Goal: Transaction & Acquisition: Purchase product/service

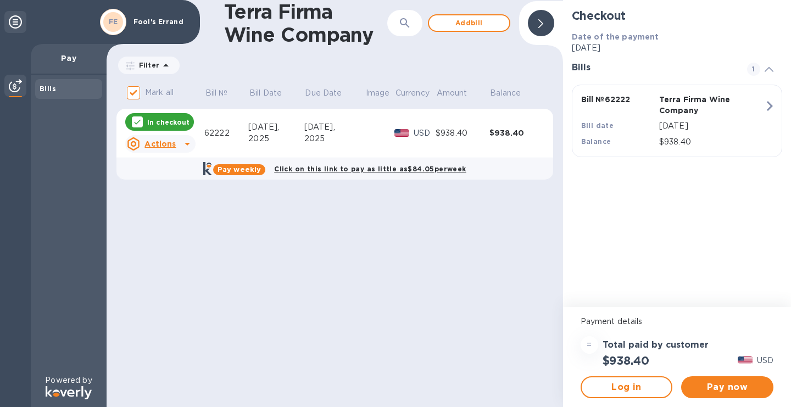
click at [161, 142] on u "Actions" at bounding box center [159, 143] width 31 height 9
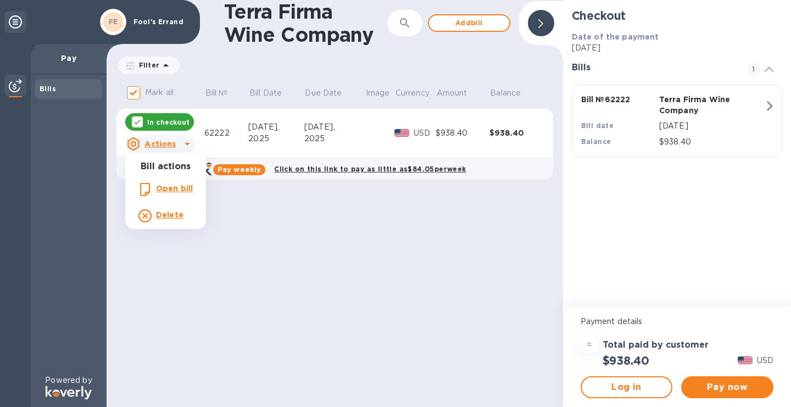
click at [407, 276] on div at bounding box center [395, 203] width 791 height 407
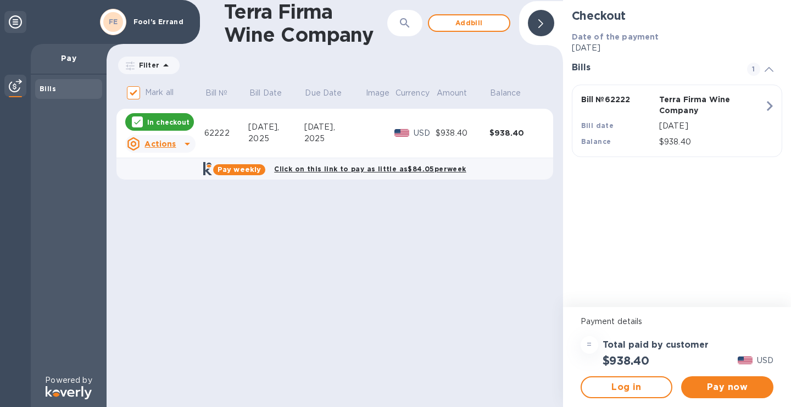
click at [469, 139] on td "$938.40" at bounding box center [462, 133] width 54 height 49
click at [730, 388] on span "Pay now" at bounding box center [727, 386] width 75 height 13
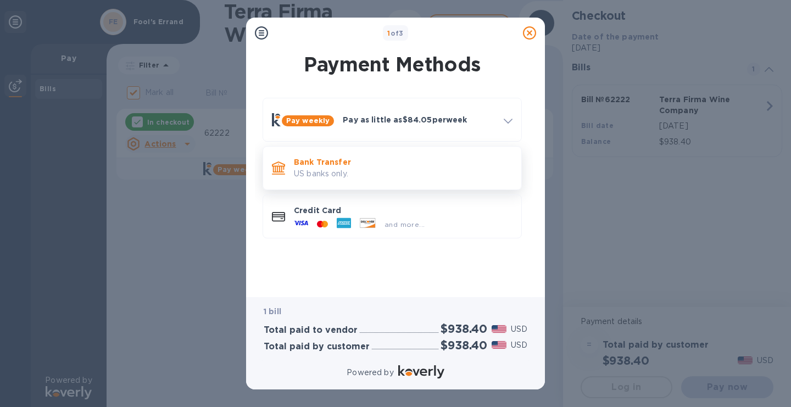
click at [406, 163] on p "Bank Transfer" at bounding box center [403, 161] width 219 height 11
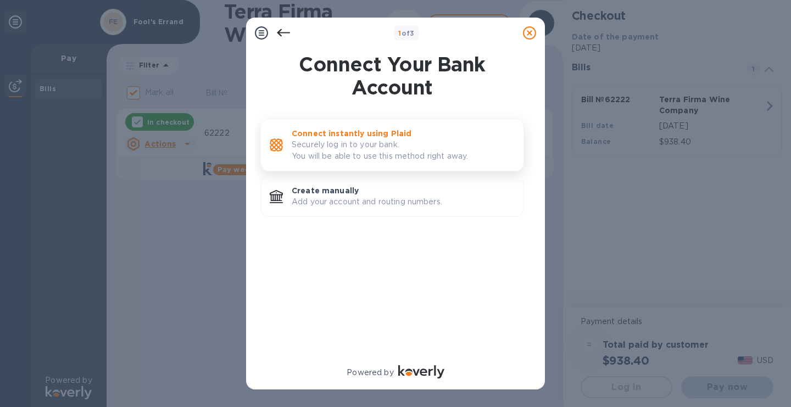
click at [426, 150] on p "Securely log in to your bank. You will be able to use this method right away." at bounding box center [403, 150] width 223 height 23
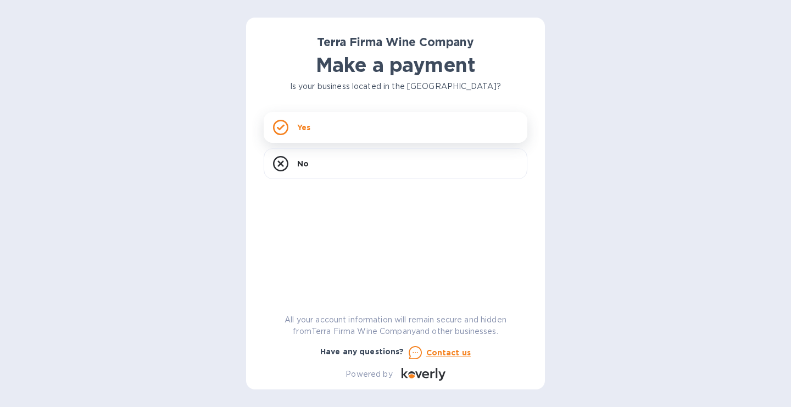
click at [318, 128] on div "Yes" at bounding box center [396, 127] width 264 height 31
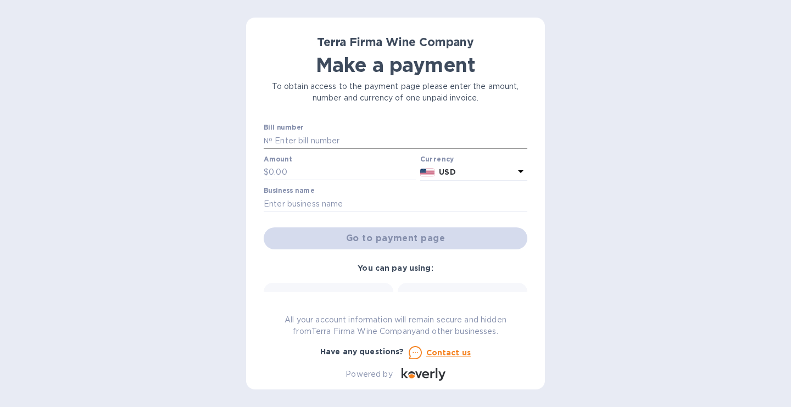
click at [315, 141] on input "text" at bounding box center [399, 140] width 255 height 16
type input "62222"
click at [331, 173] on input "text" at bounding box center [341, 172] width 147 height 16
type input "938.4"
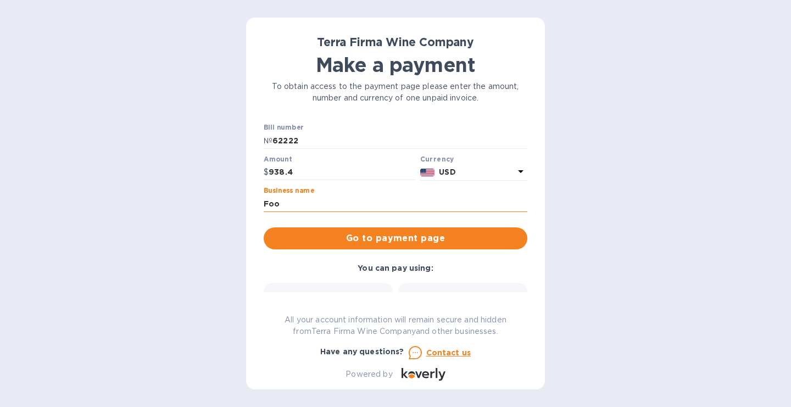
type input "Fool's Errand"
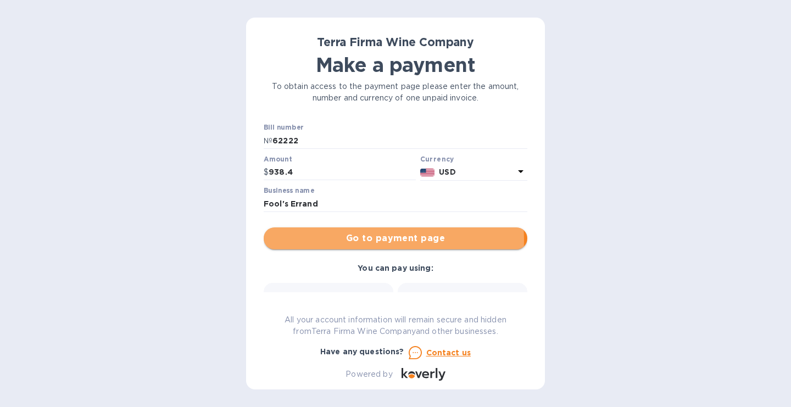
click at [376, 240] on span "Go to payment page" at bounding box center [395, 238] width 246 height 13
